Goal: Find specific page/section: Find specific page/section

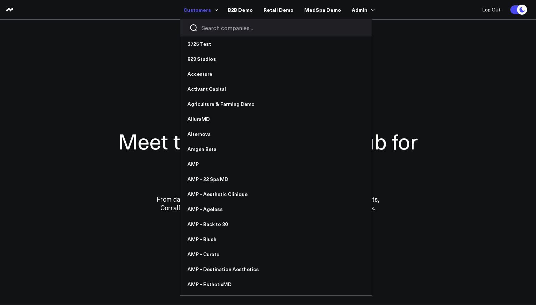
click at [221, 33] on div at bounding box center [275, 27] width 191 height 17
click at [221, 29] on input "Search companies input" at bounding box center [281, 28] width 161 height 8
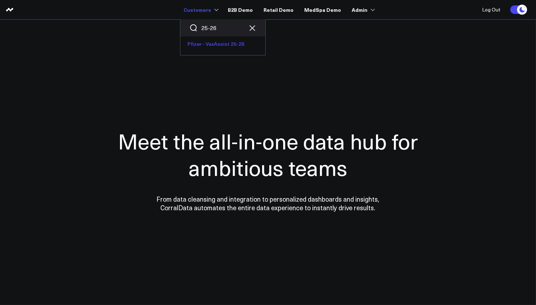
type input "25-26"
click at [230, 47] on link "Pfizer - VaxAssist 25-26" at bounding box center [222, 43] width 85 height 15
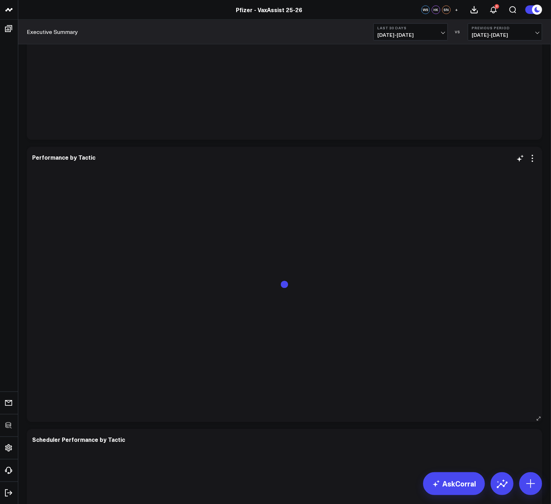
scroll to position [1541, 0]
